Goal: Task Accomplishment & Management: Manage account settings

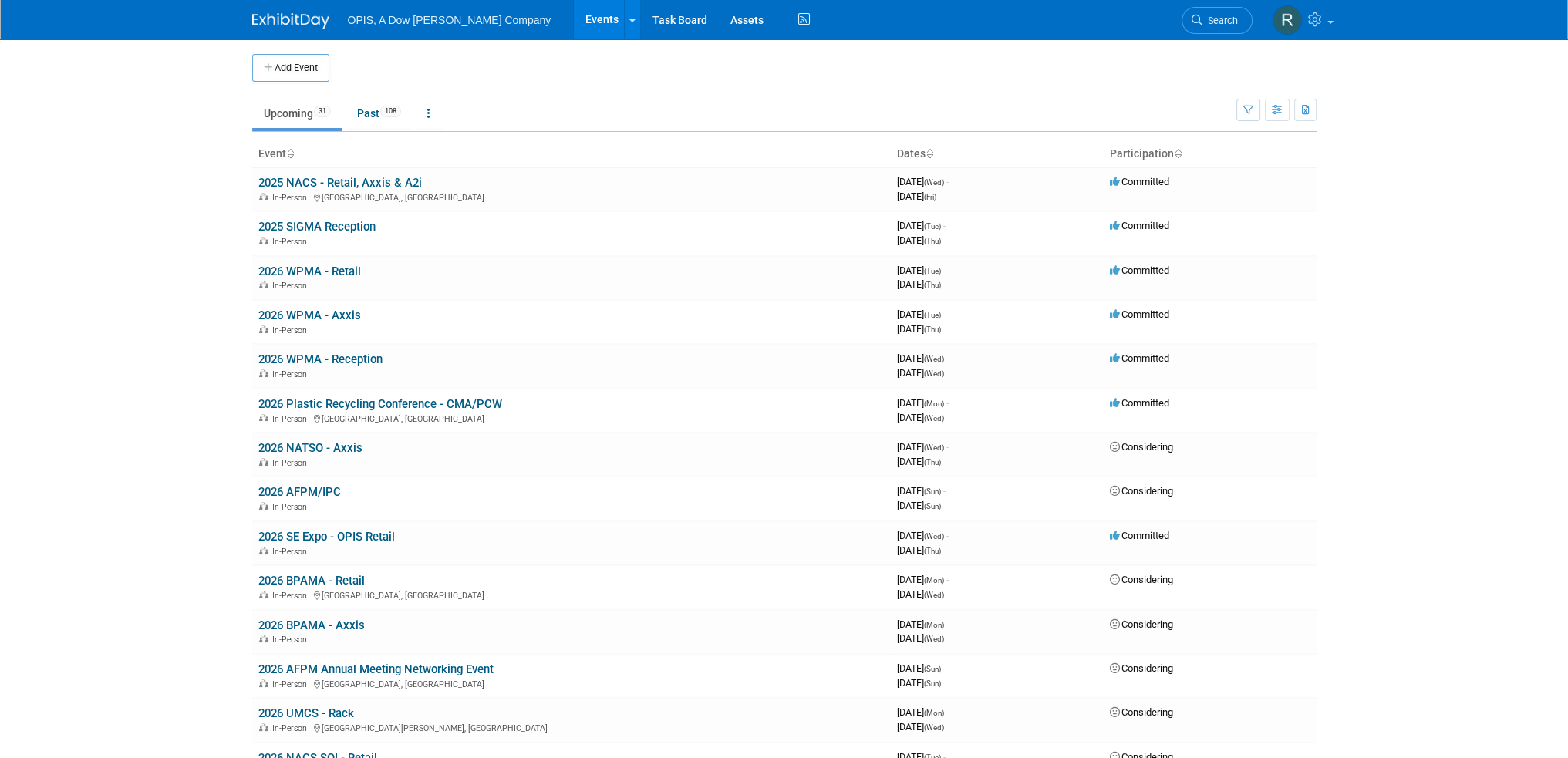
click at [574, 13] on link "Events" at bounding box center [602, 19] width 57 height 39
click at [333, 176] on link "2025 NACS - Retail, Axxis & A2i" at bounding box center [340, 183] width 163 height 14
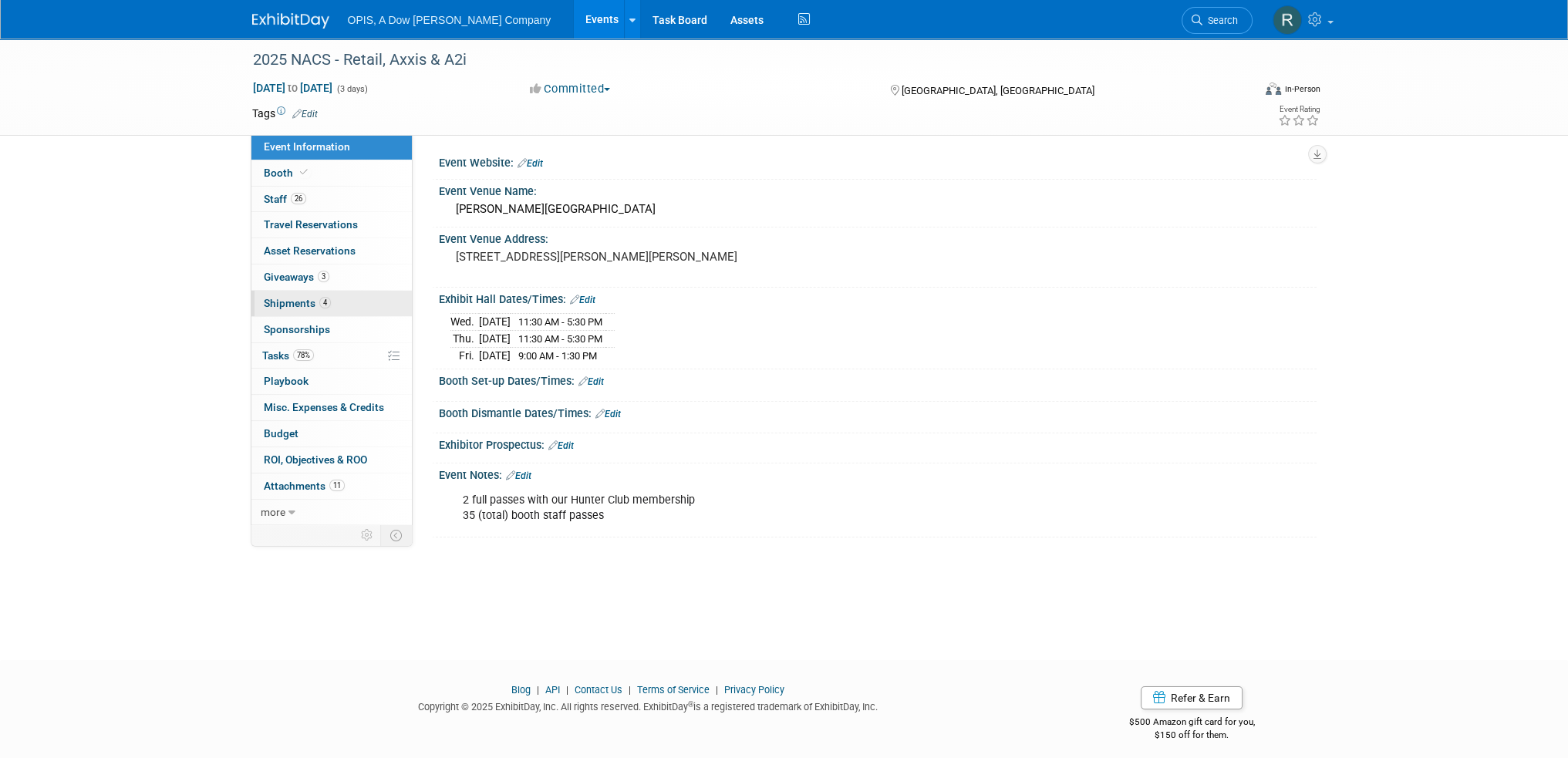
click at [269, 300] on span "Shipments 4" at bounding box center [297, 303] width 67 height 12
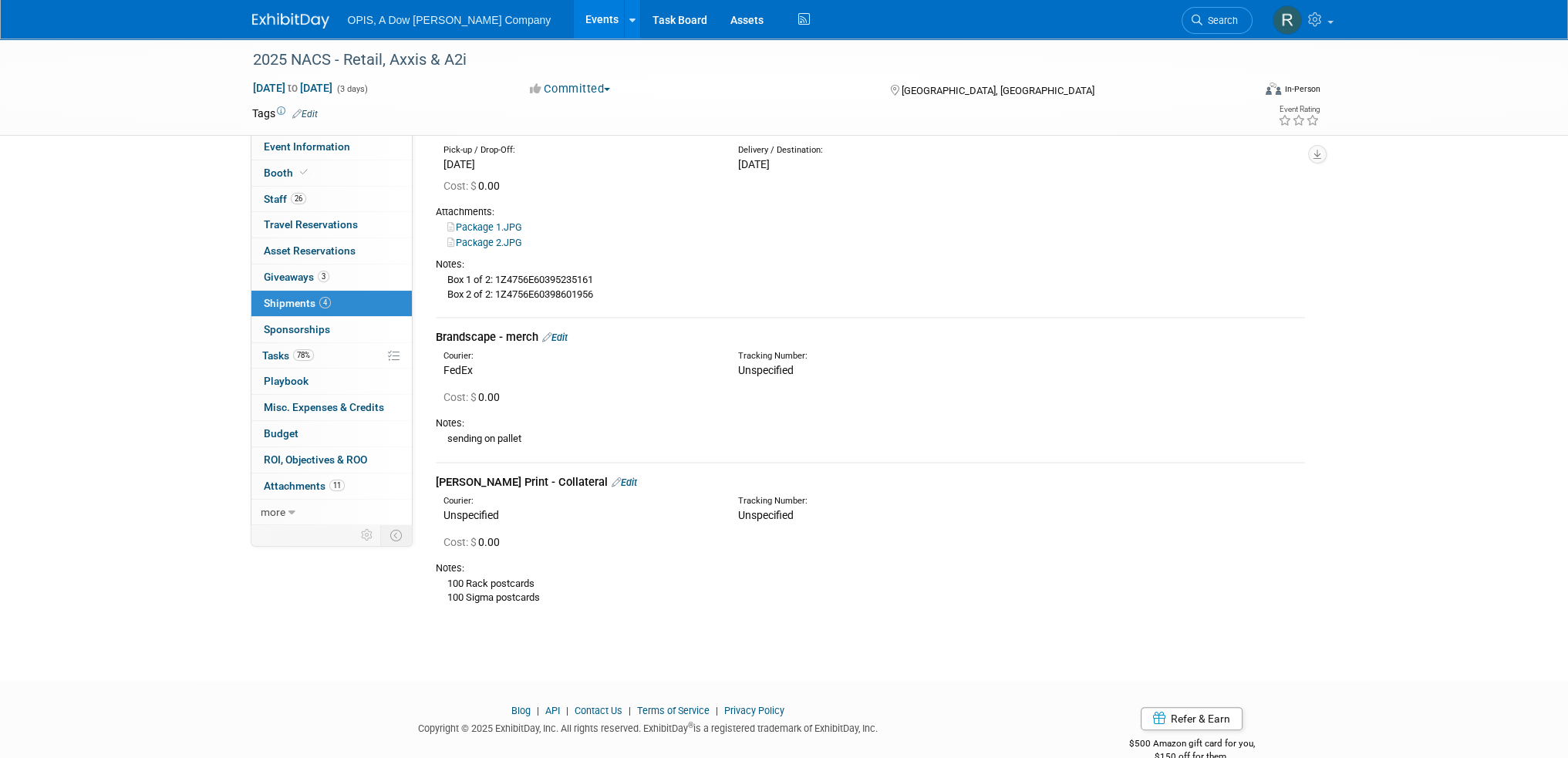
scroll to position [308, 0]
click at [612, 480] on link "Edit" at bounding box center [624, 479] width 26 height 12
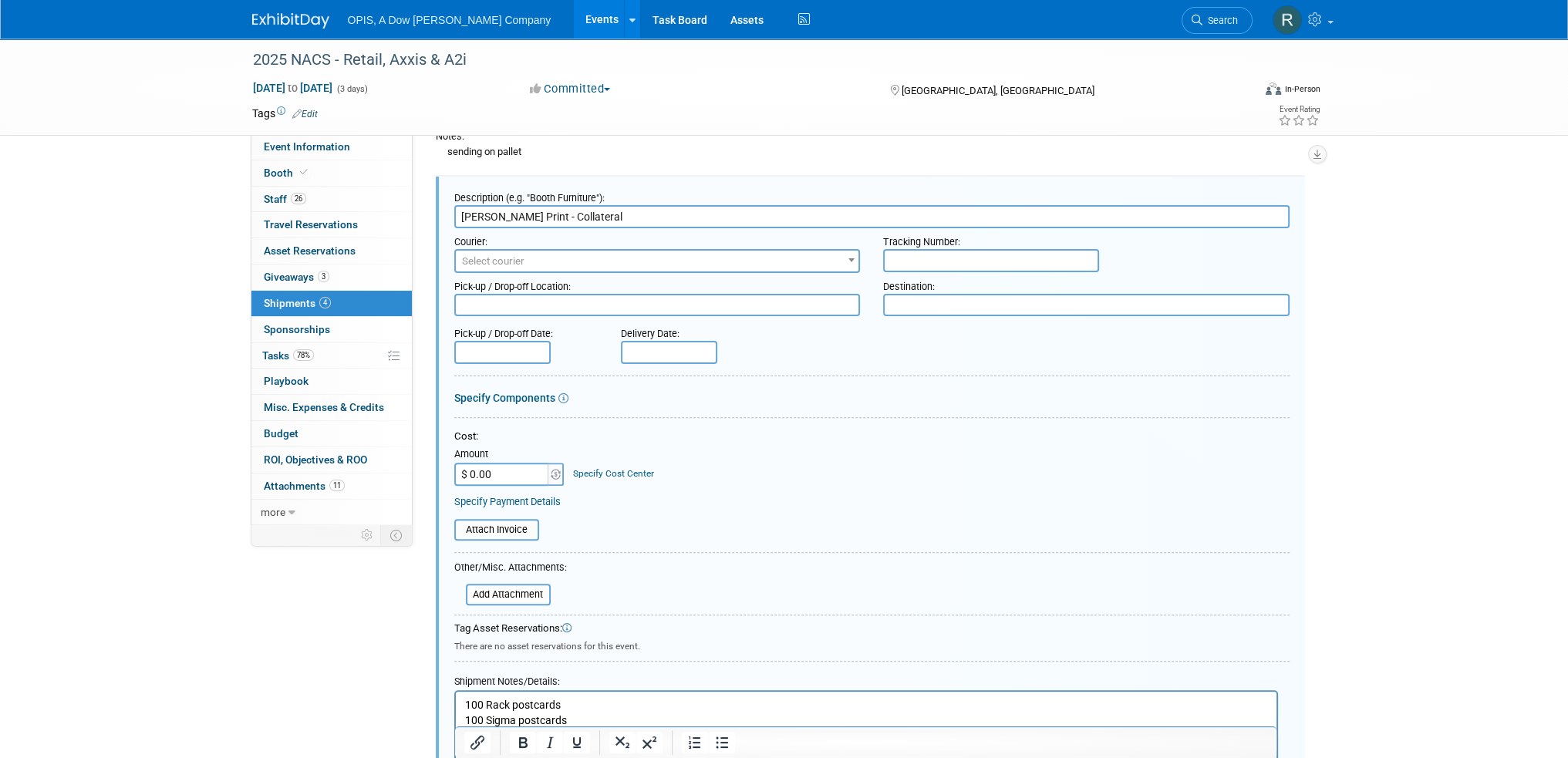
scroll to position [0, 0]
click at [660, 261] on span "Select courier" at bounding box center [657, 262] width 403 height 22
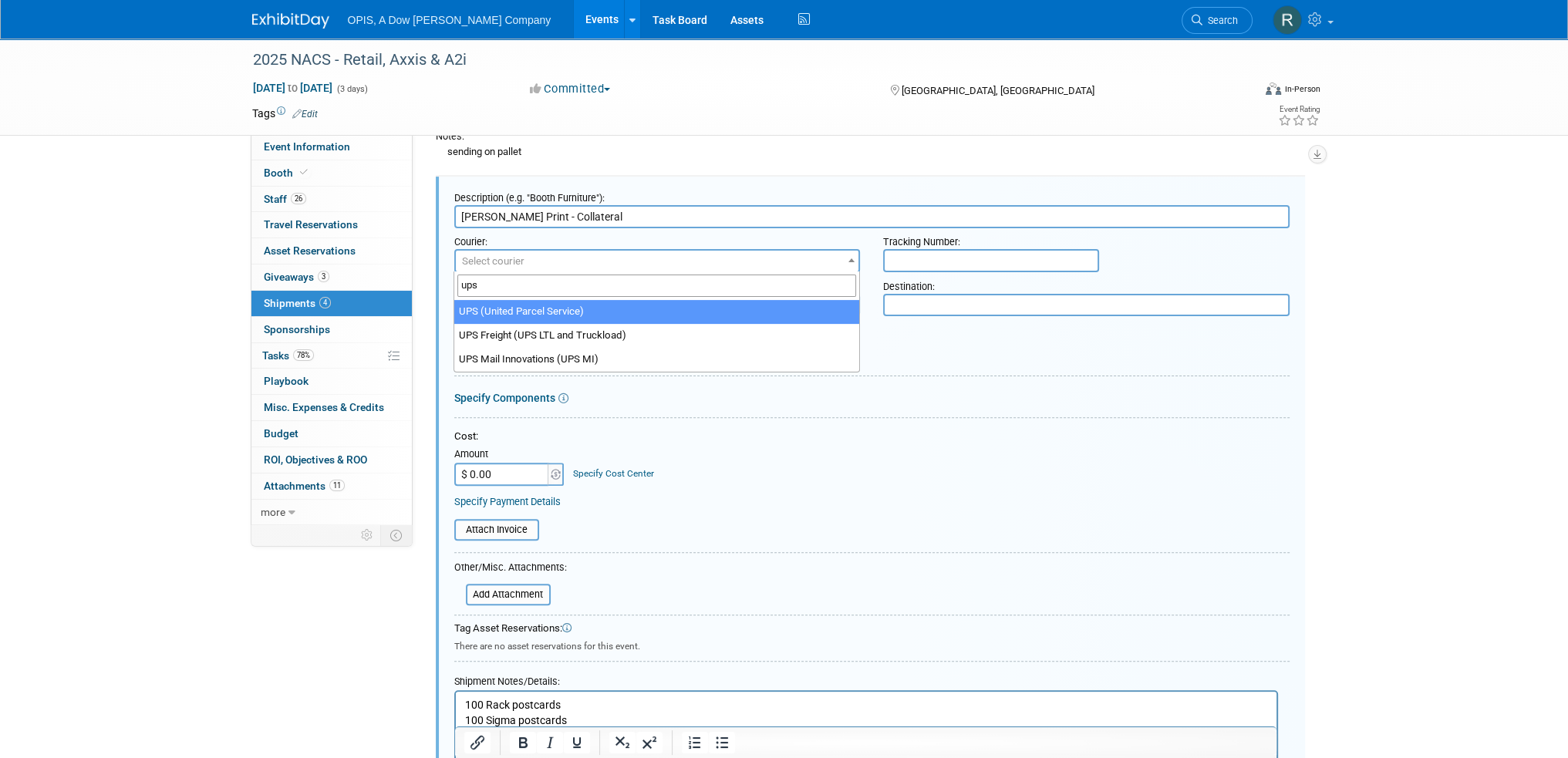
type input "ups"
select select "508"
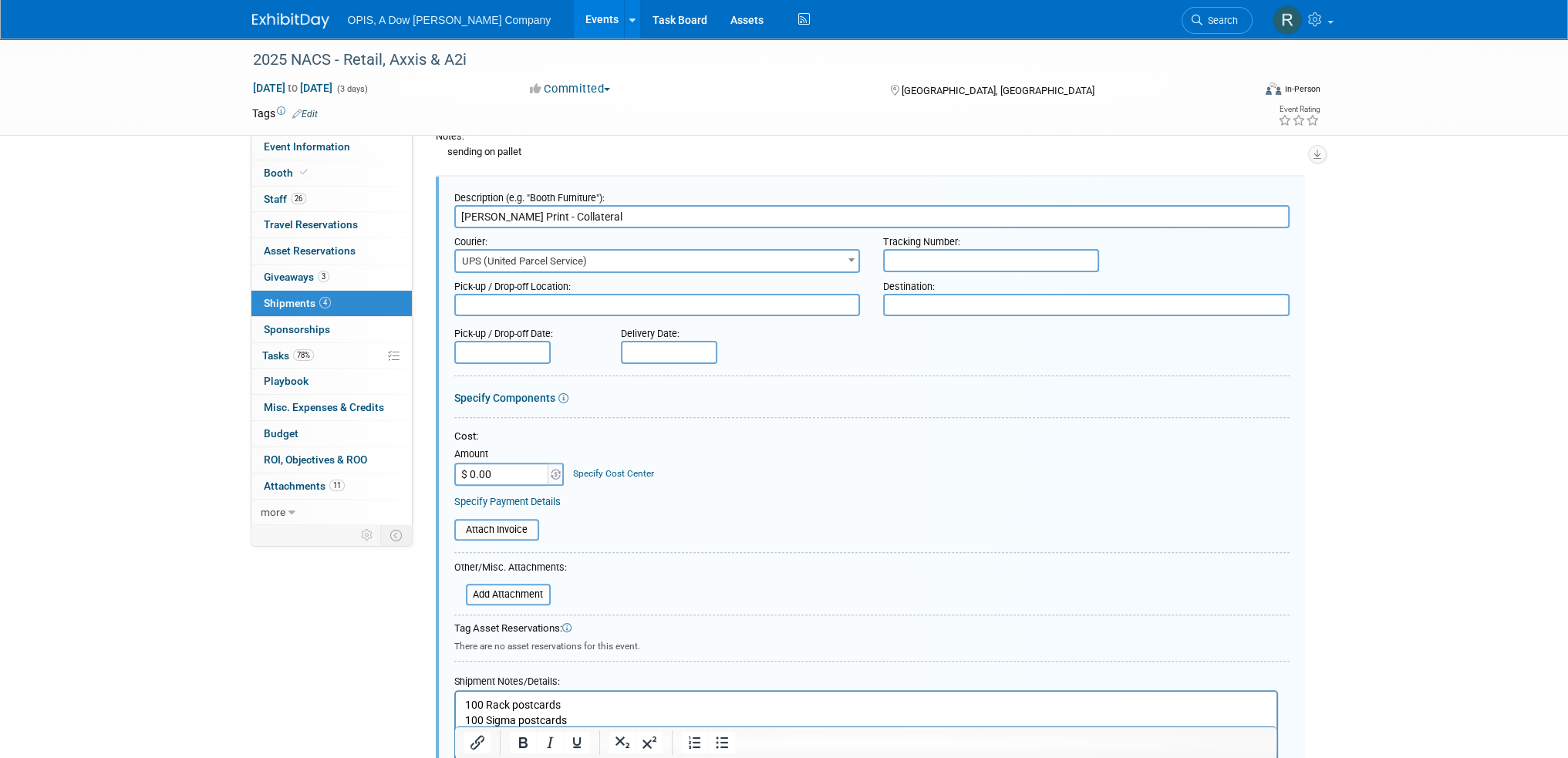
click at [942, 259] on input "text" at bounding box center [990, 261] width 216 height 23
type input "1Z4756E60396729939"
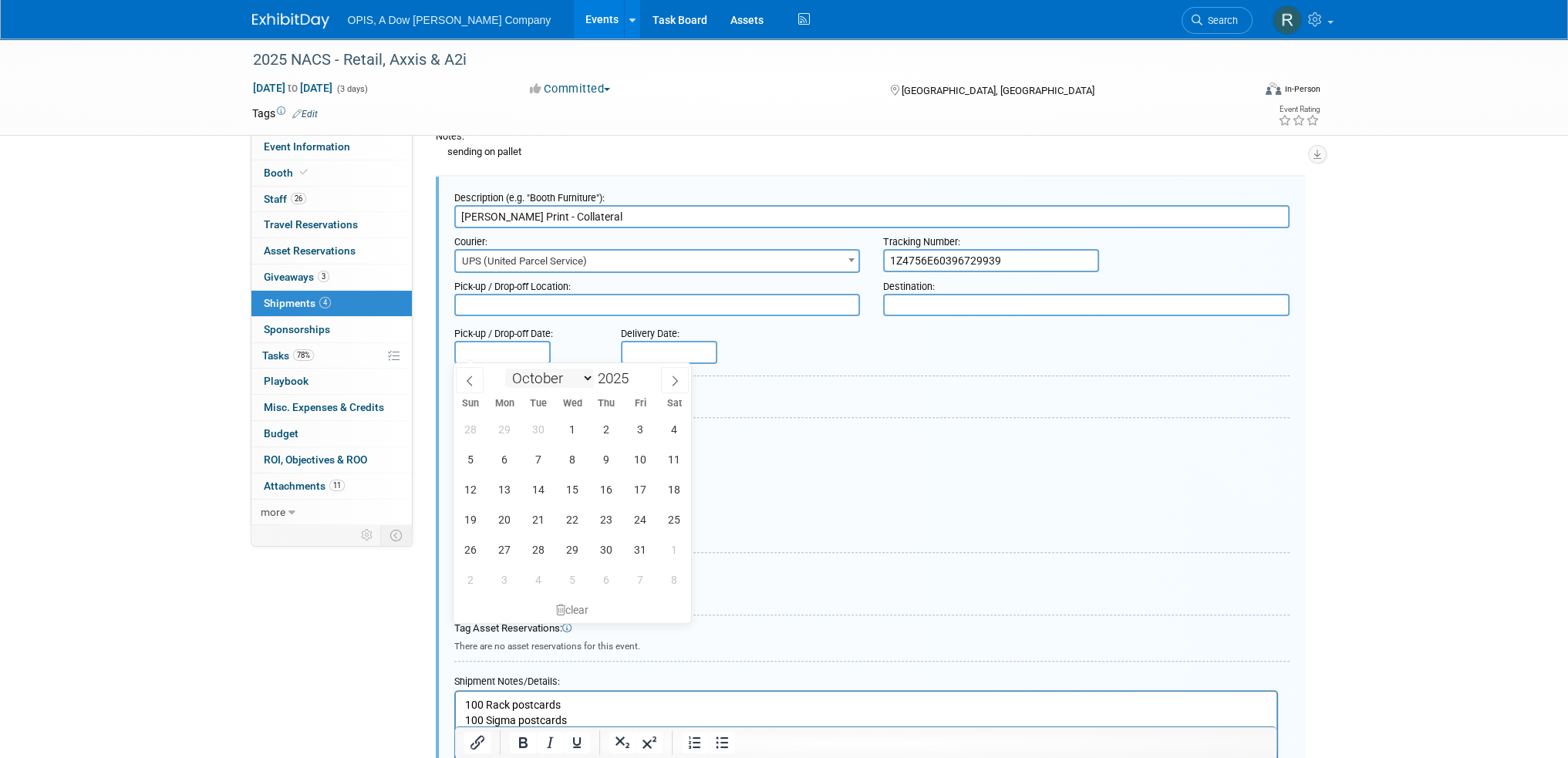
click at [534, 357] on input "text" at bounding box center [503, 352] width 97 height 23
click at [468, 382] on icon at bounding box center [470, 381] width 11 height 11
select select "8"
click at [563, 511] on span "24" at bounding box center [572, 519] width 30 height 30
type input "Sep 24, 2025"
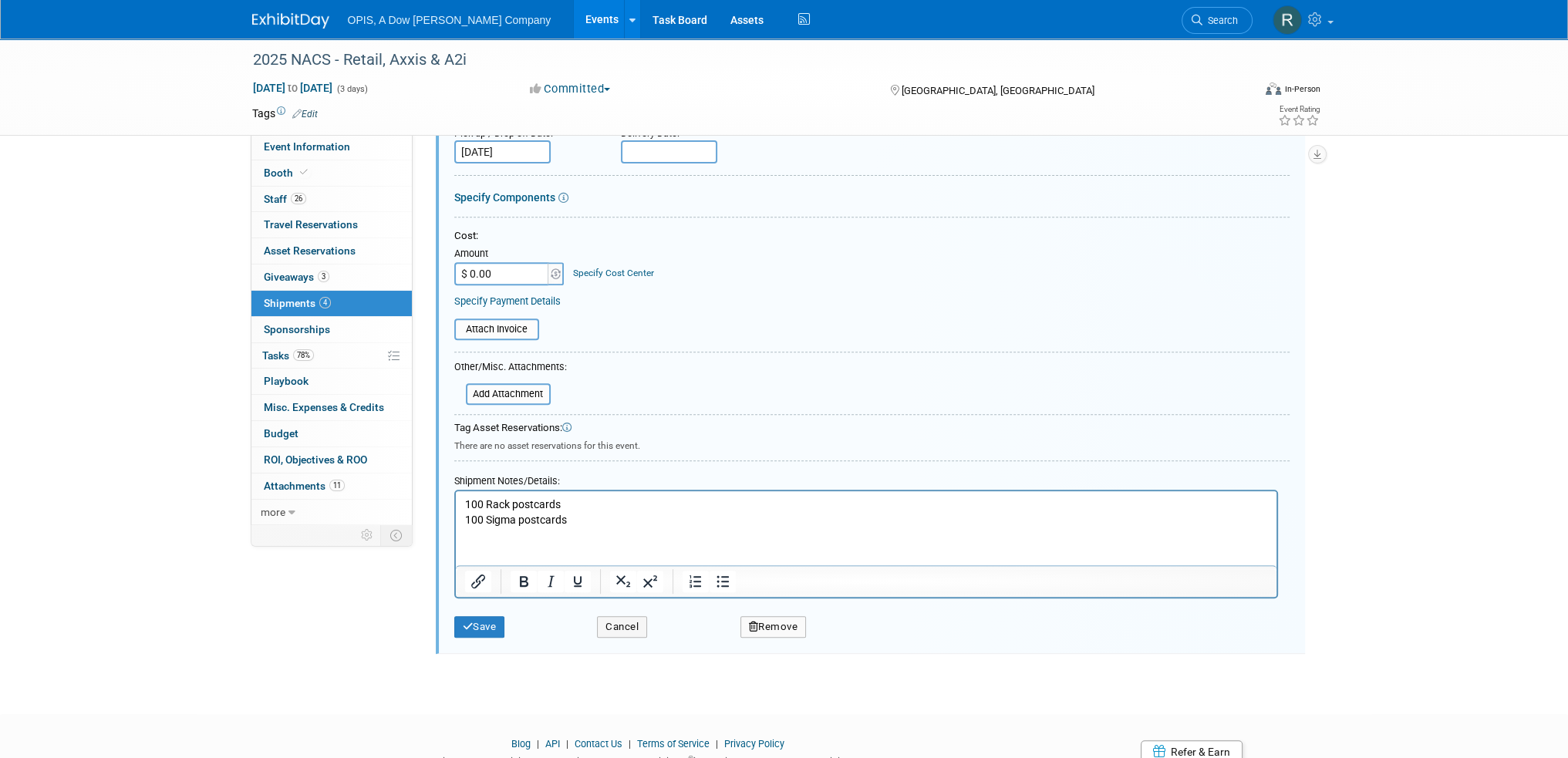
scroll to position [824, 0]
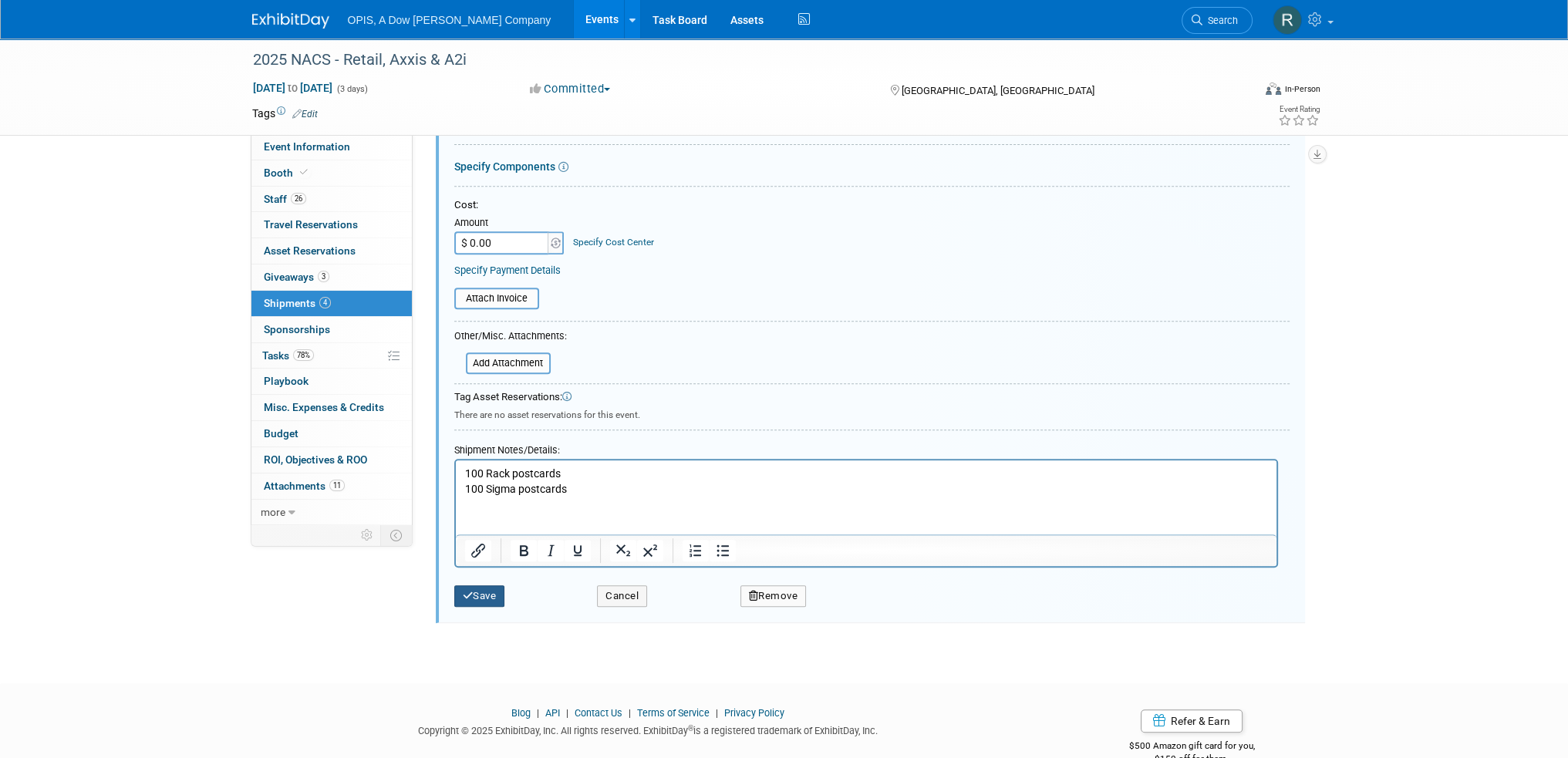
click at [492, 586] on button "Save" at bounding box center [480, 596] width 51 height 22
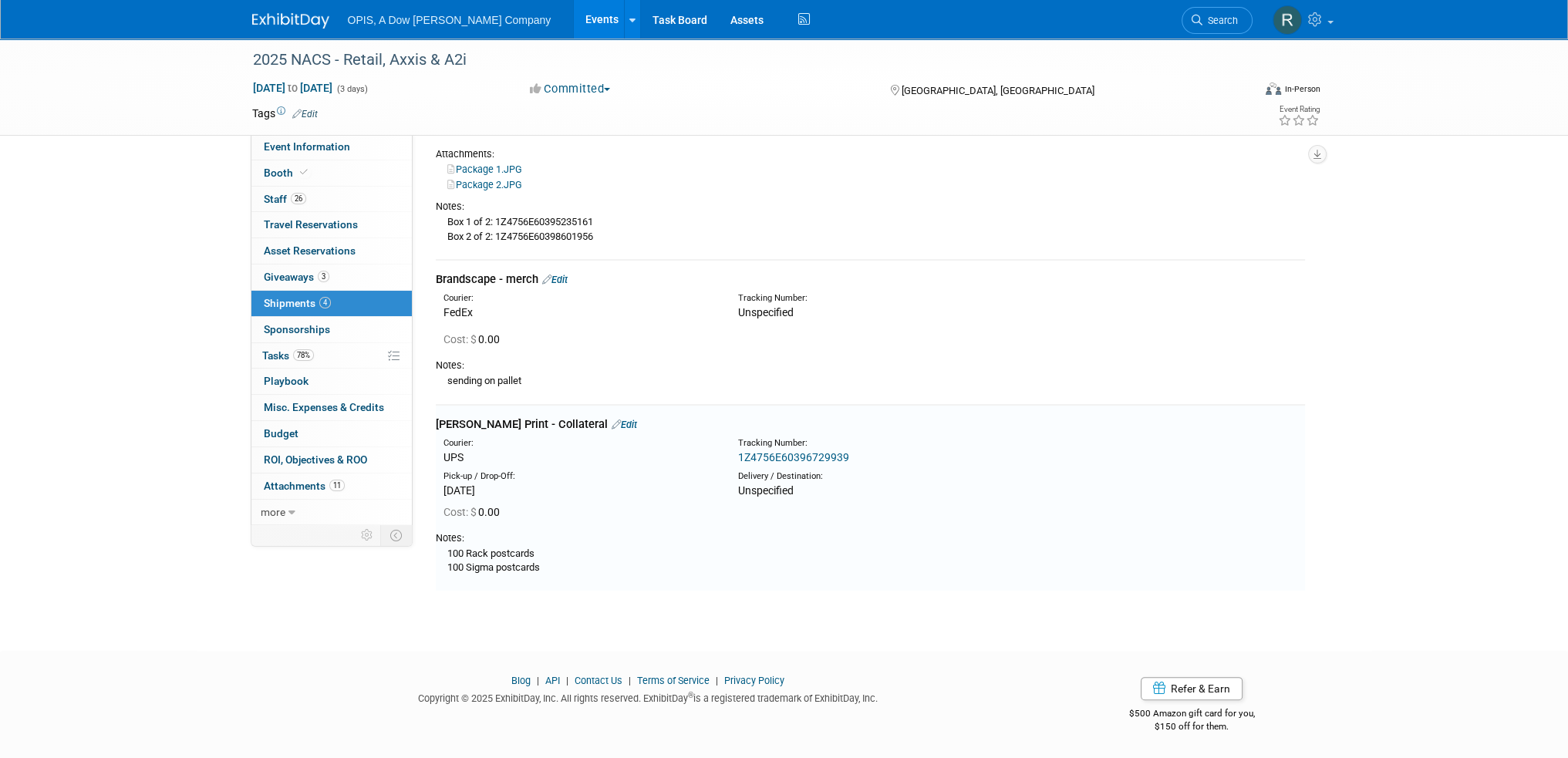
scroll to position [0, 0]
